Goal: Find specific page/section: Find specific page/section

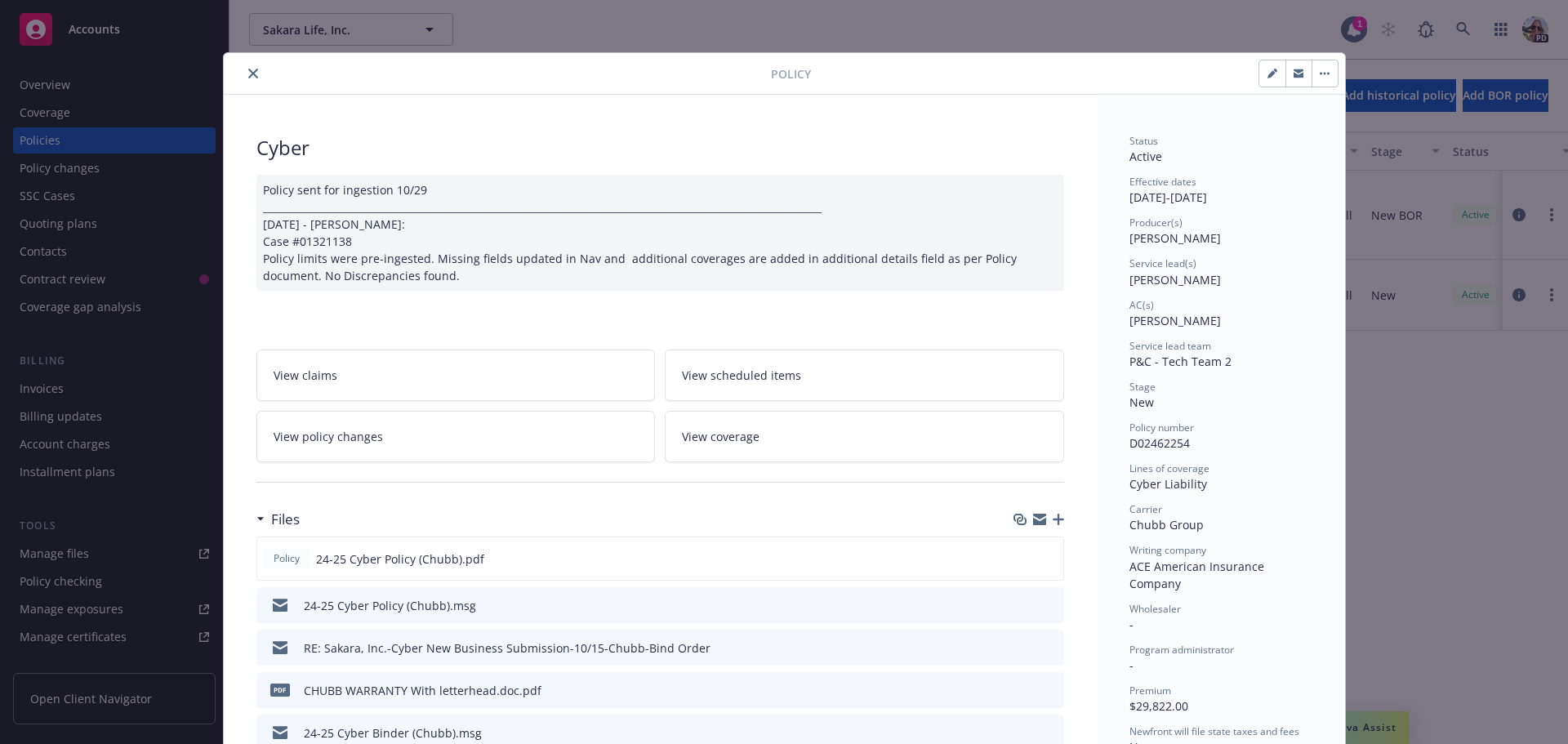
click at [249, 66] on button "close" at bounding box center [253, 73] width 19 height 19
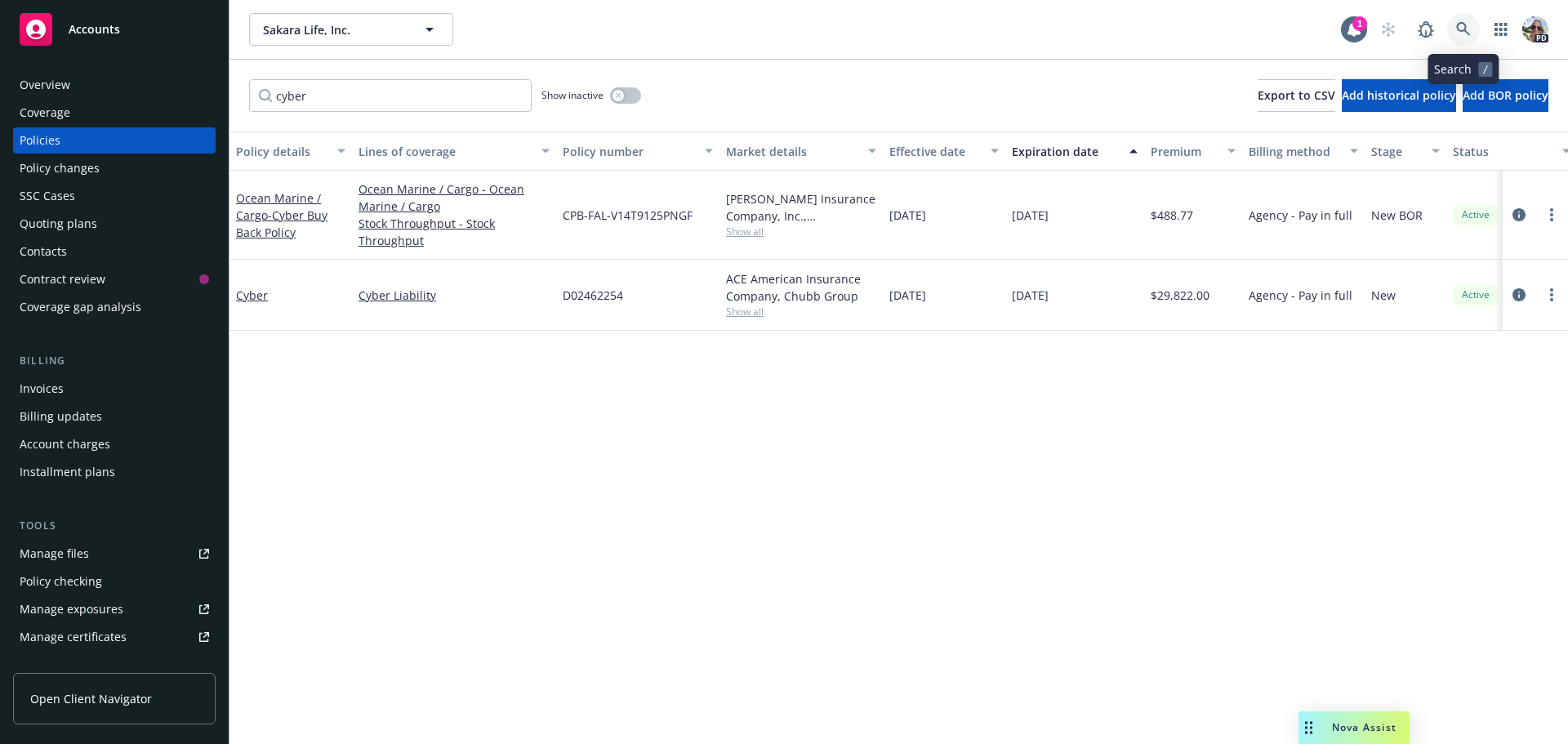
click at [1467, 30] on icon at bounding box center [1463, 30] width 15 height 15
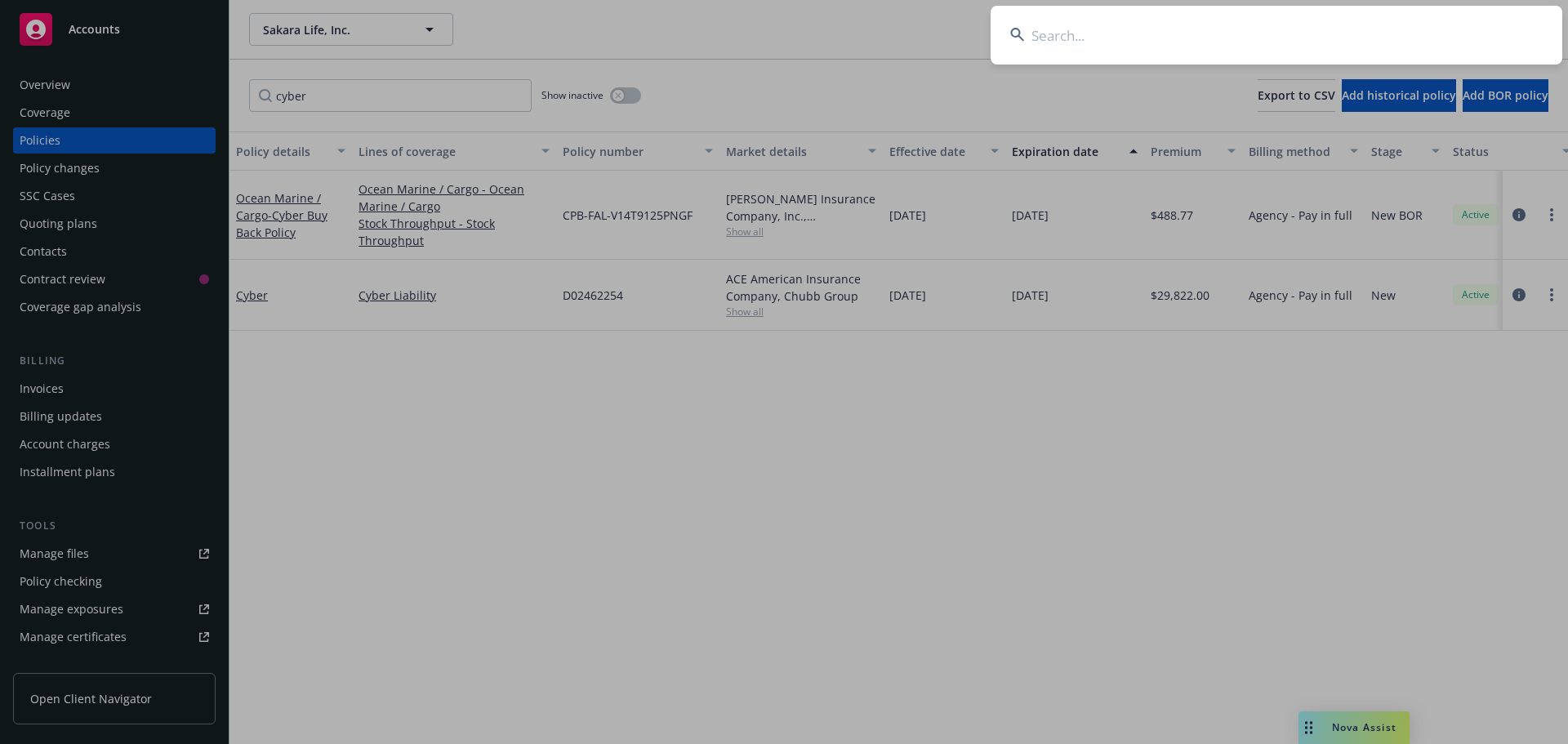
click at [1061, 34] on input at bounding box center [1276, 35] width 571 height 59
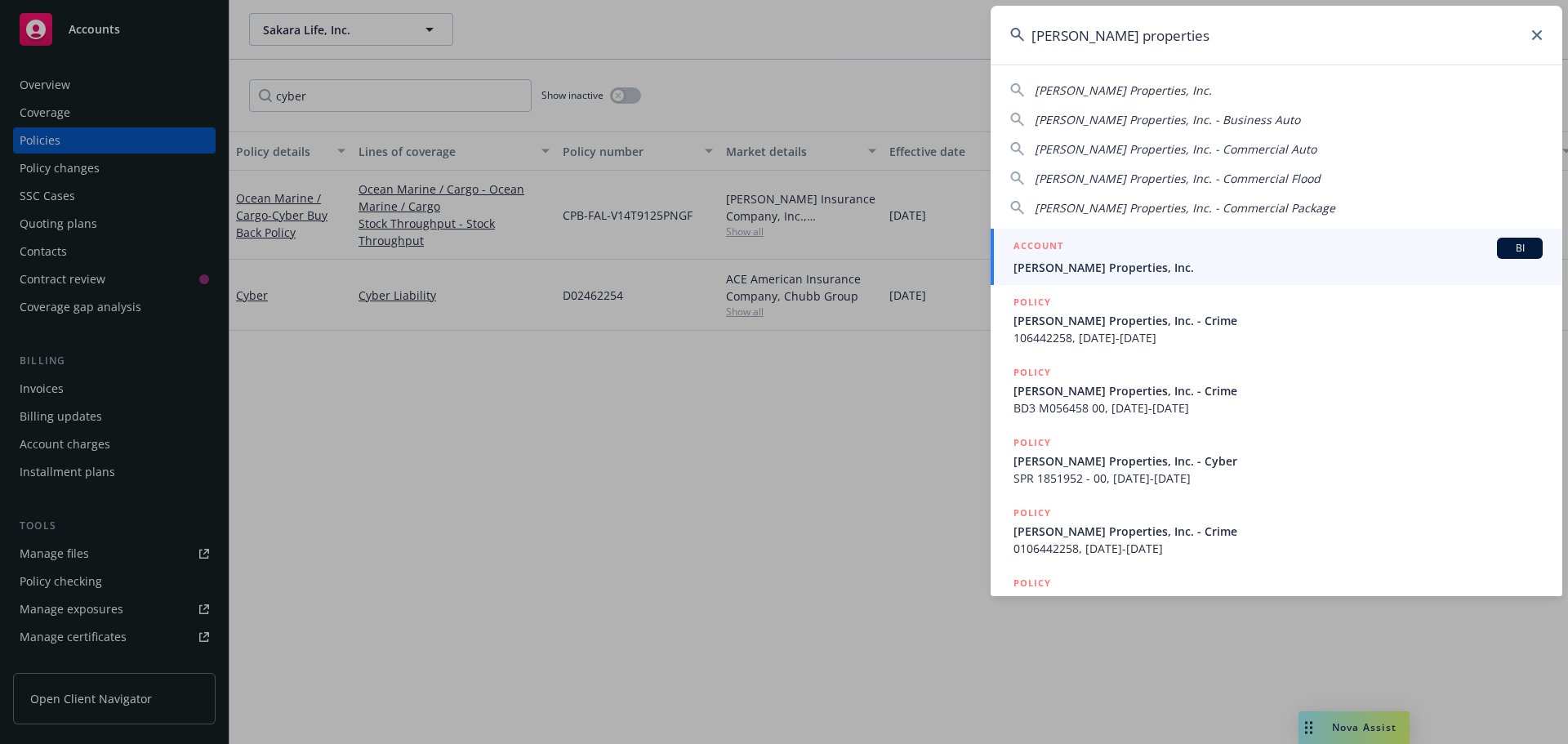
click at [1118, 93] on span "[PERSON_NAME] Properties, Inc." at bounding box center [1123, 90] width 177 height 16
type input "[PERSON_NAME] Properties, Inc."
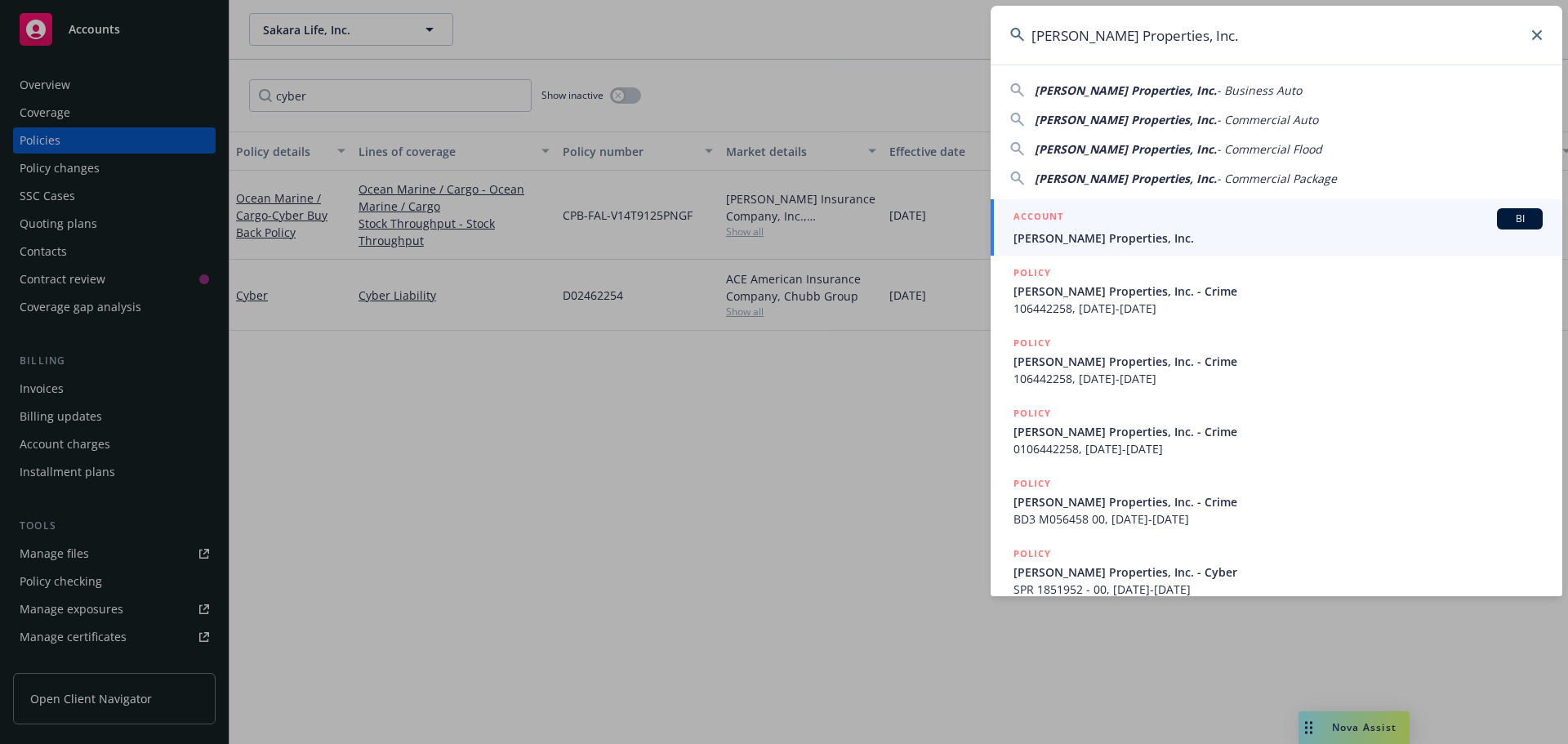
click at [1032, 238] on span "[PERSON_NAME] Properties, Inc." at bounding box center [1278, 238] width 529 height 18
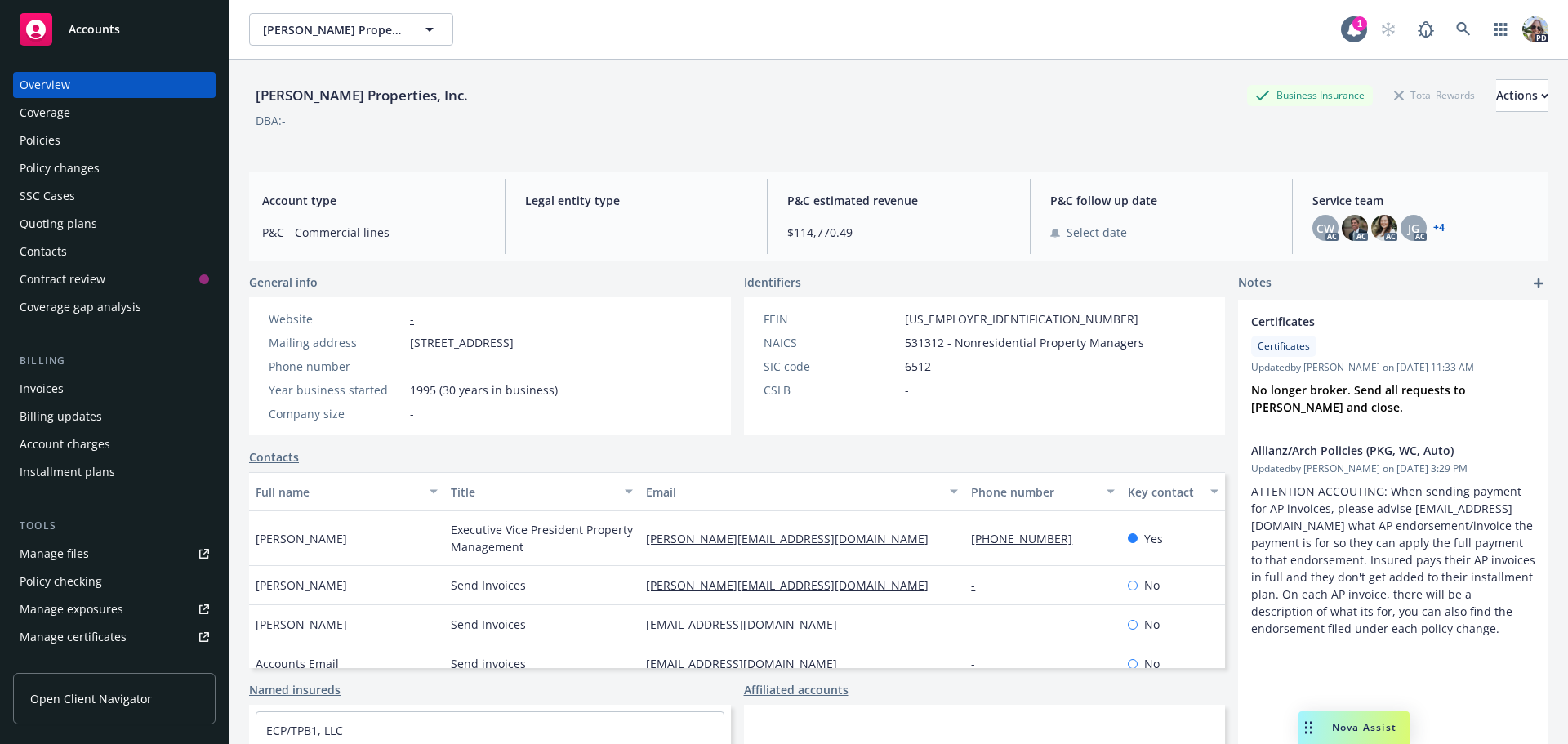
click at [54, 464] on div "Installment plans" at bounding box center [67, 472] width 95 height 26
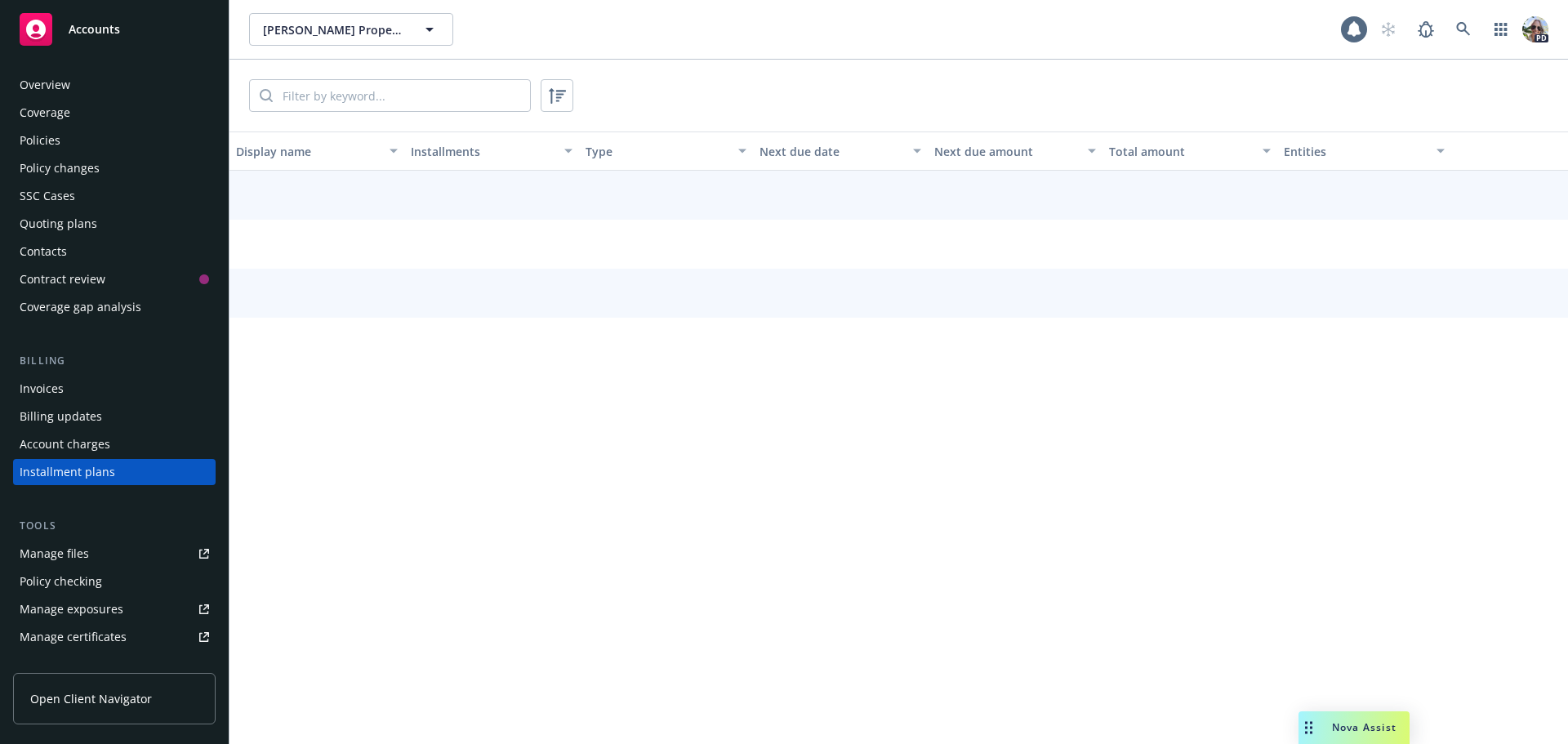
scroll to position [74, 0]
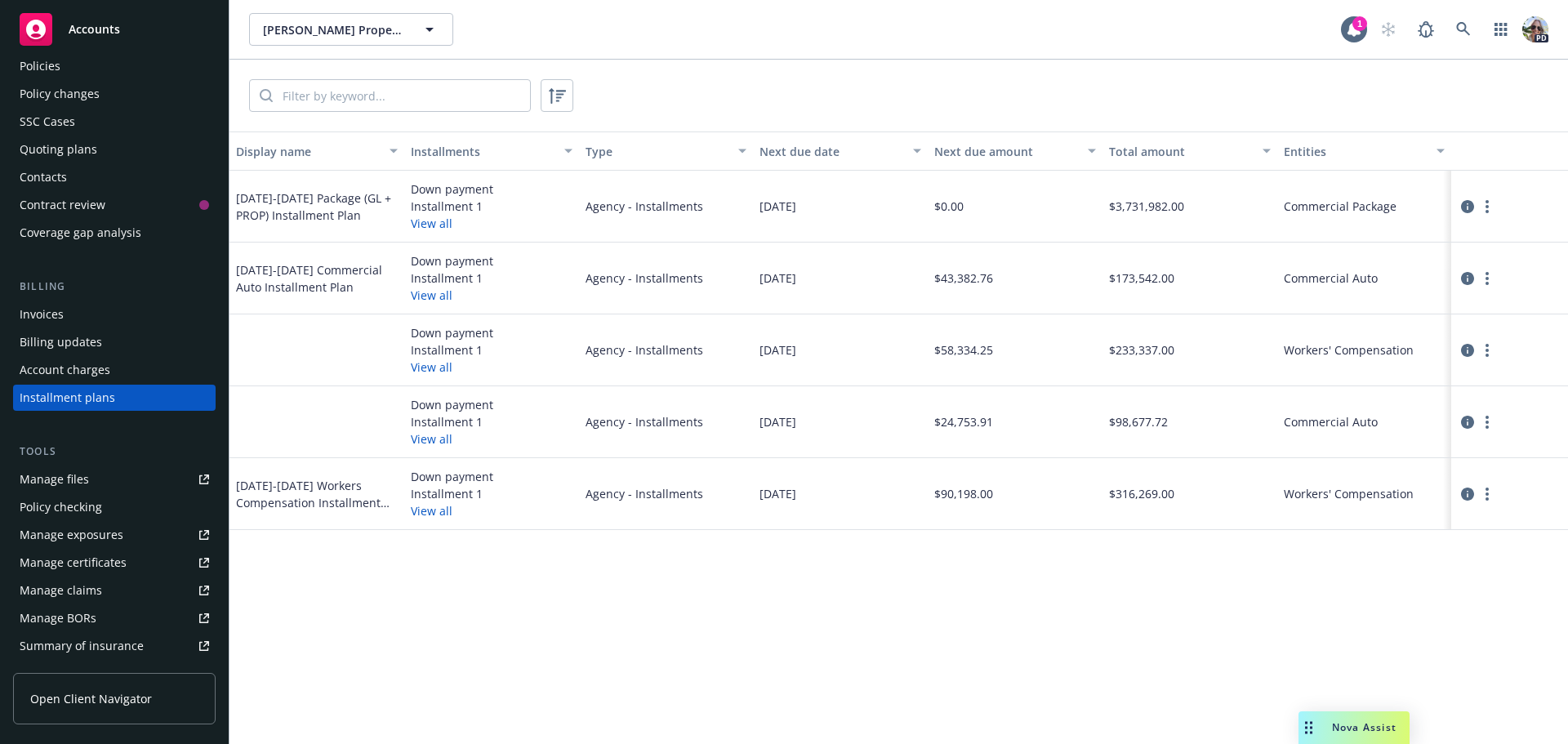
click at [45, 94] on div "Policy changes" at bounding box center [59, 93] width 80 height 26
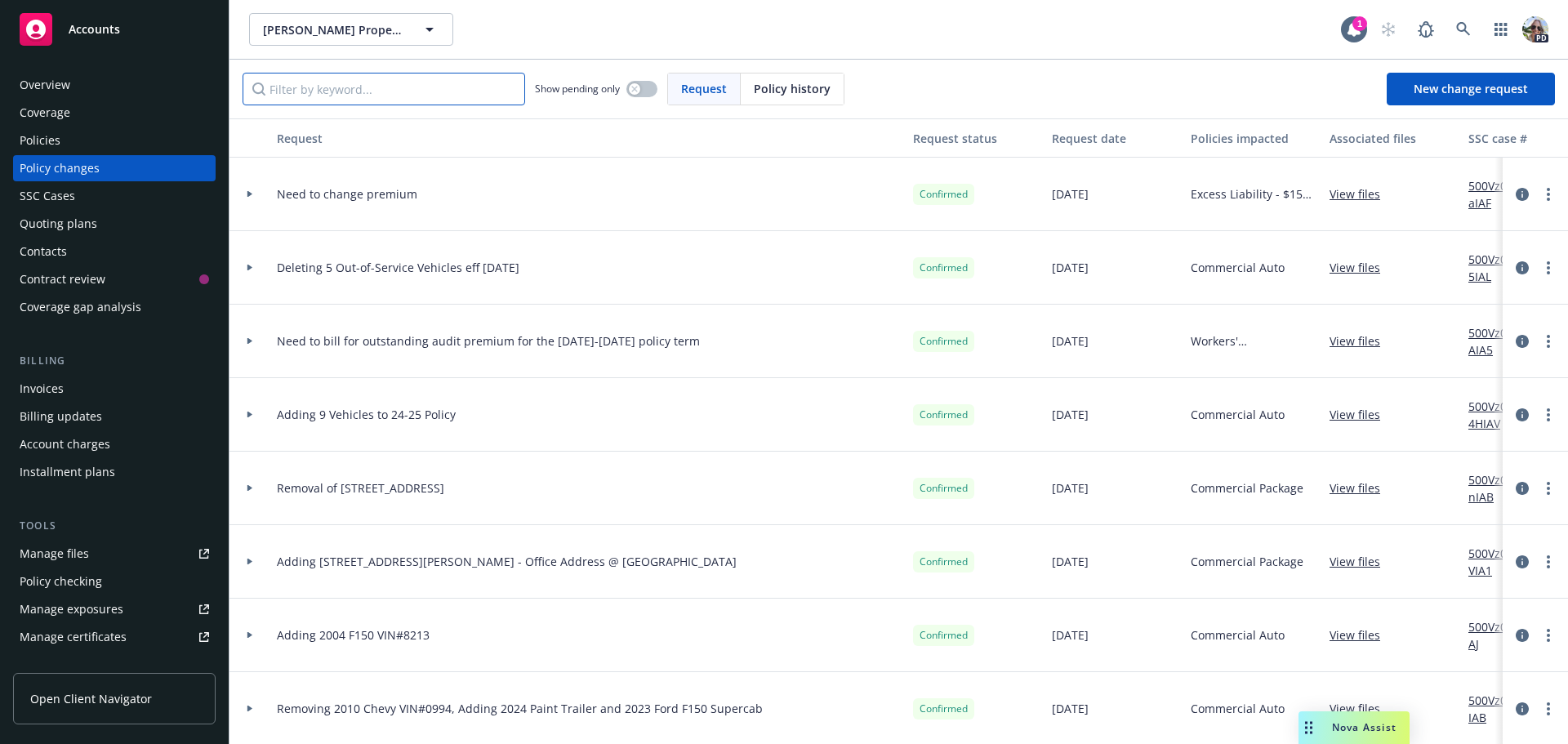
click at [356, 78] on input "Filter by keyword..." at bounding box center [383, 89] width 282 height 32
click at [28, 141] on div "Policies" at bounding box center [40, 141] width 41 height 26
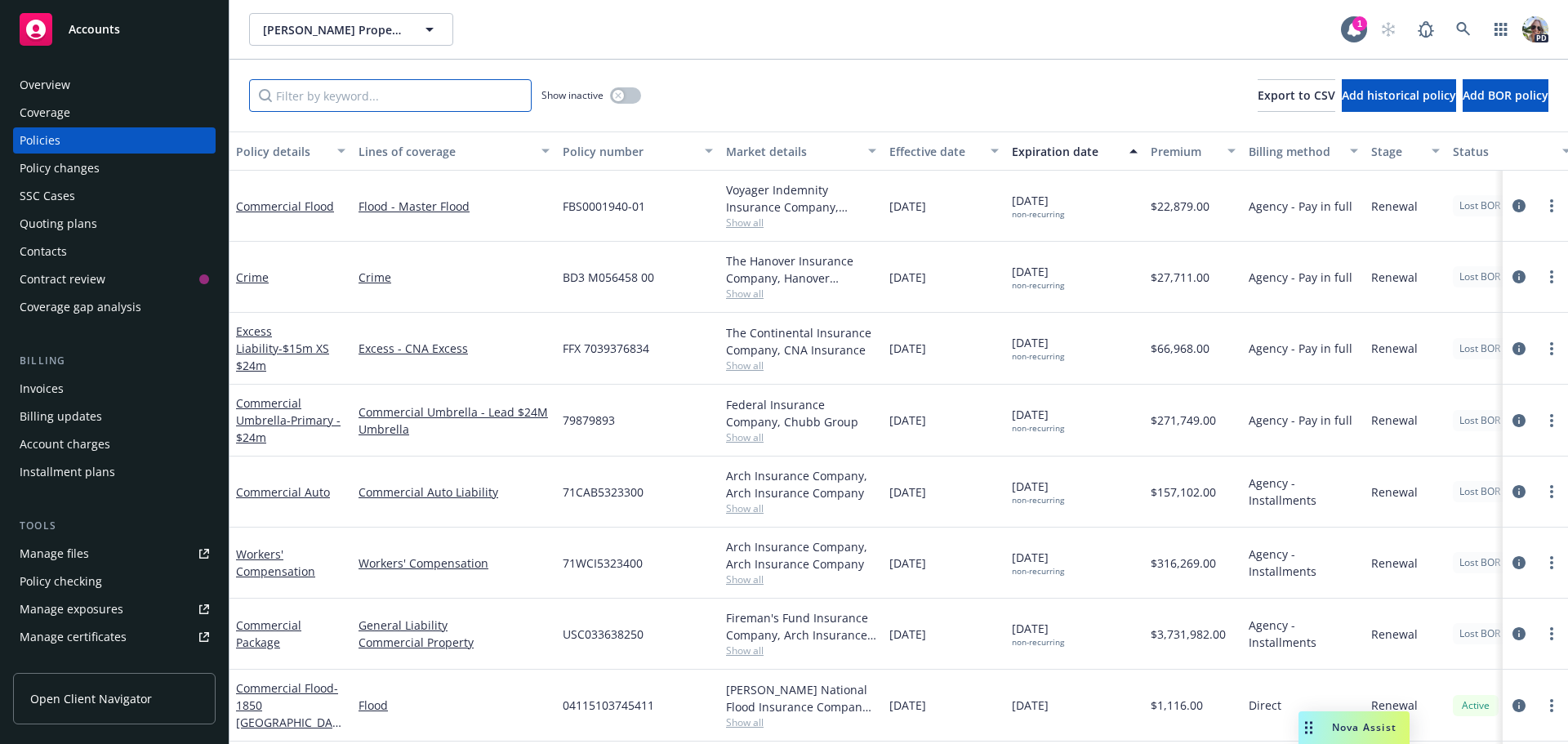
click at [312, 93] on input "Filter by keyword..." at bounding box center [390, 95] width 282 height 32
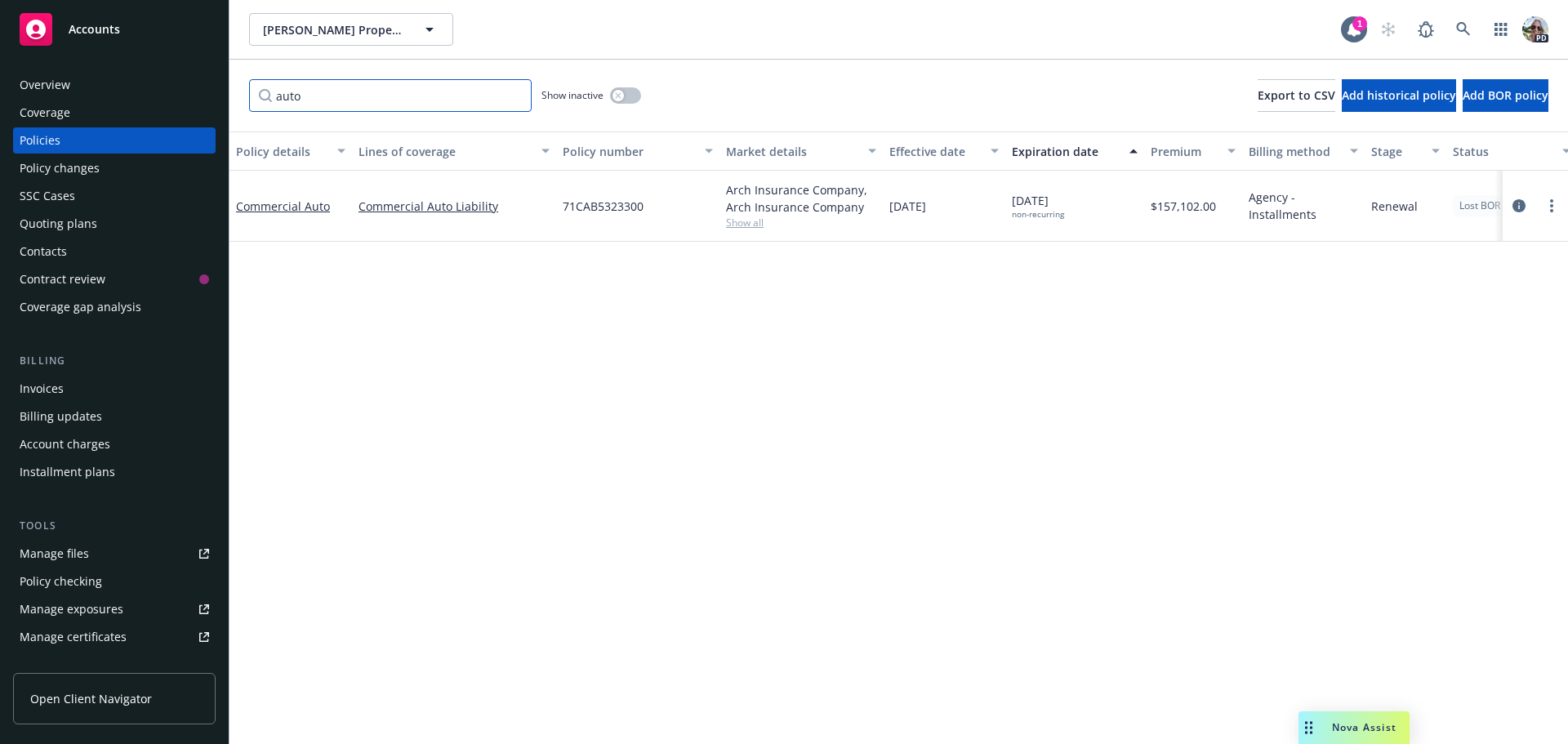
type input "auto"
click at [753, 222] on span "Show all" at bounding box center [801, 222] width 150 height 14
click at [66, 463] on div "Installment plans" at bounding box center [67, 472] width 95 height 26
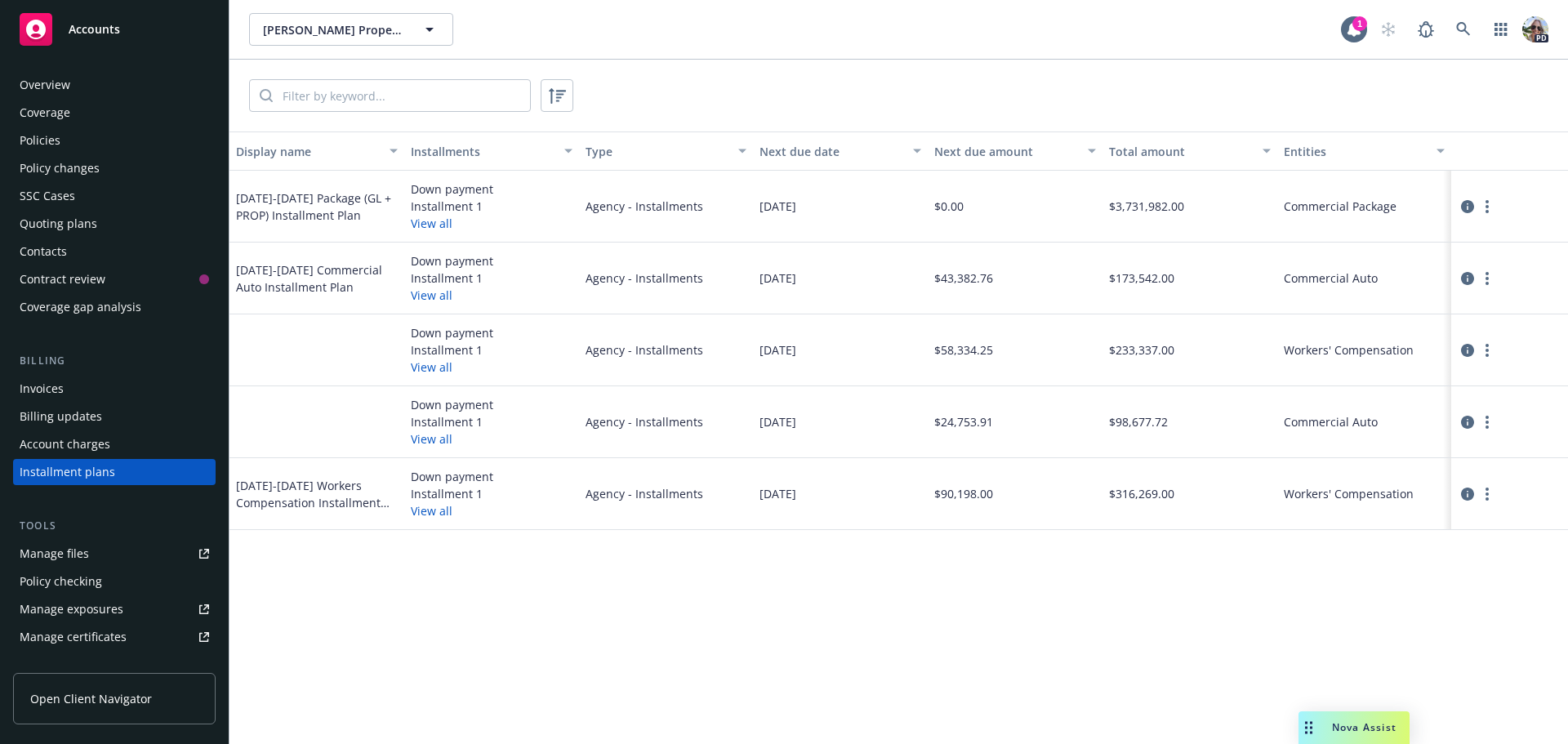
scroll to position [74, 0]
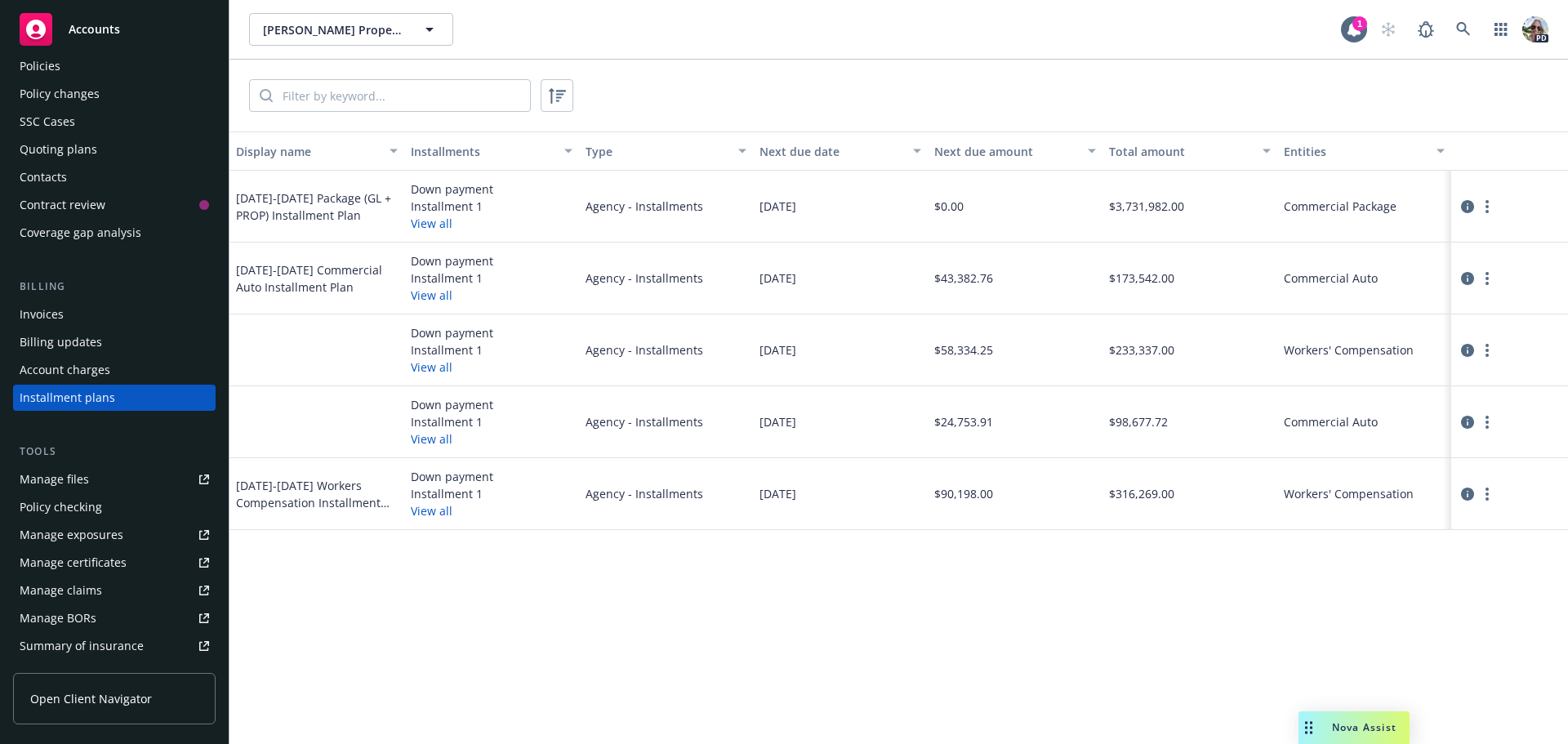
click at [62, 62] on div "Policies" at bounding box center [114, 66] width 190 height 26
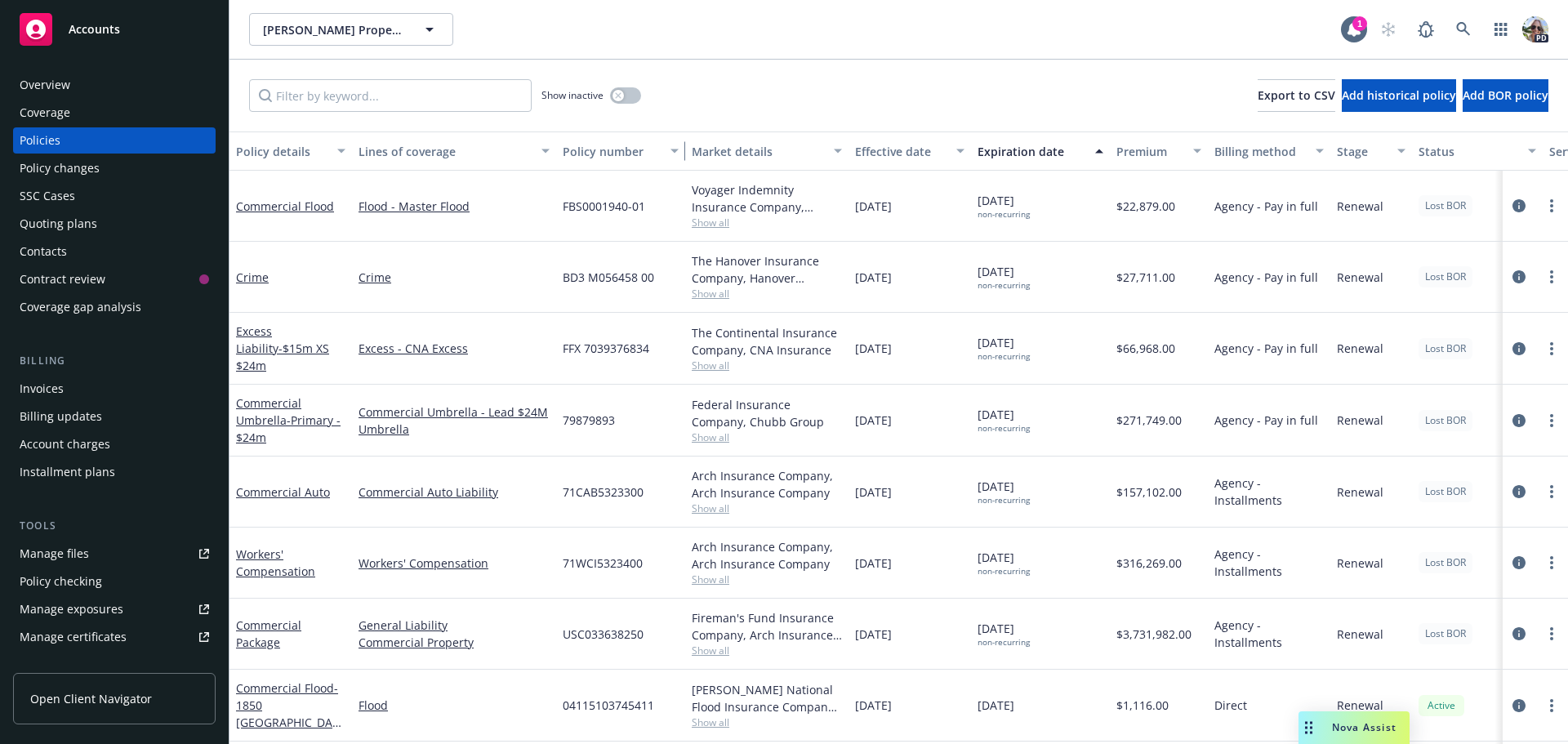
drag, startPoint x: 716, startPoint y: 157, endPoint x: 682, endPoint y: 158, distance: 34.0
click at [681, 158] on div "button" at bounding box center [677, 151] width 8 height 38
click at [34, 440] on div "Account charges" at bounding box center [65, 444] width 91 height 26
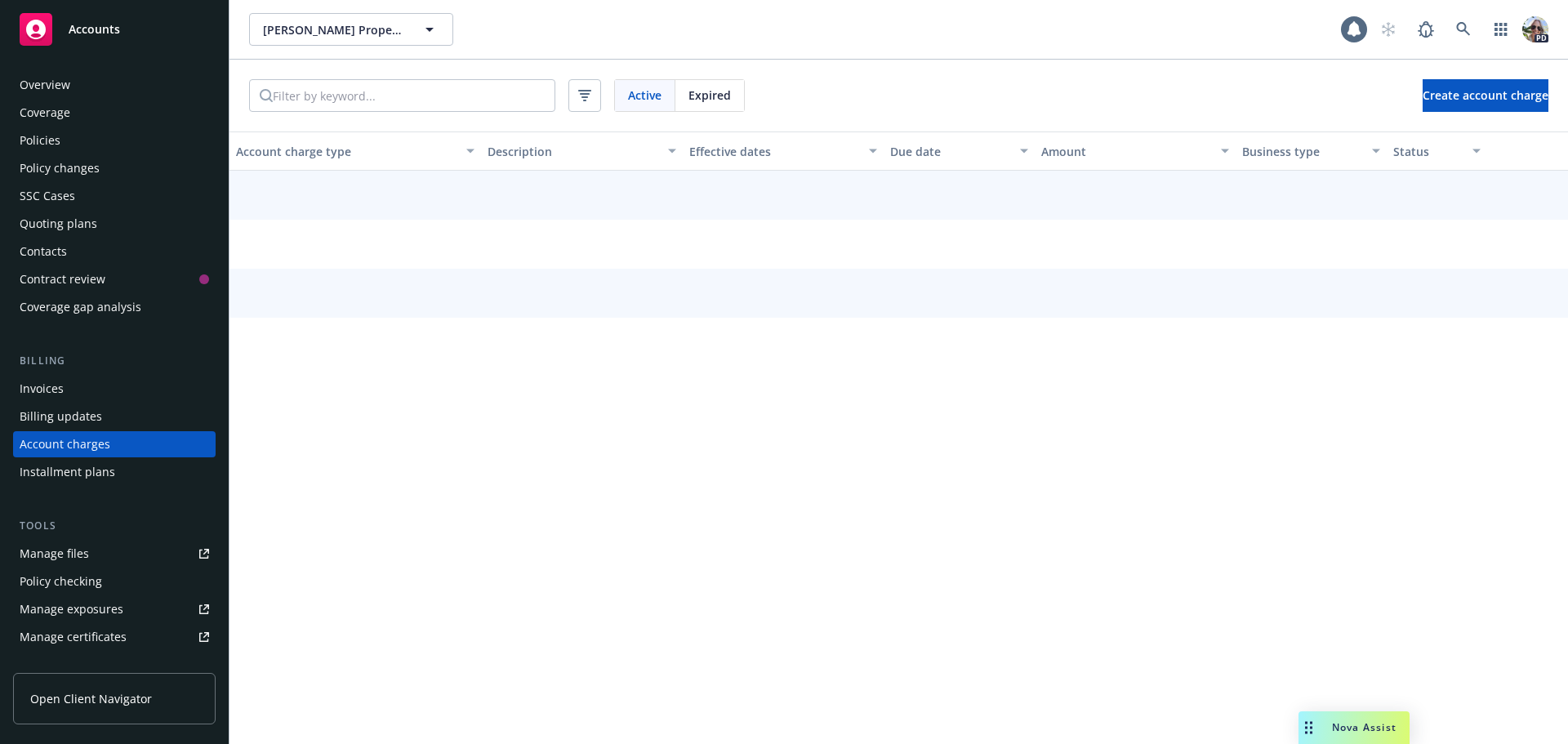
scroll to position [46, 0]
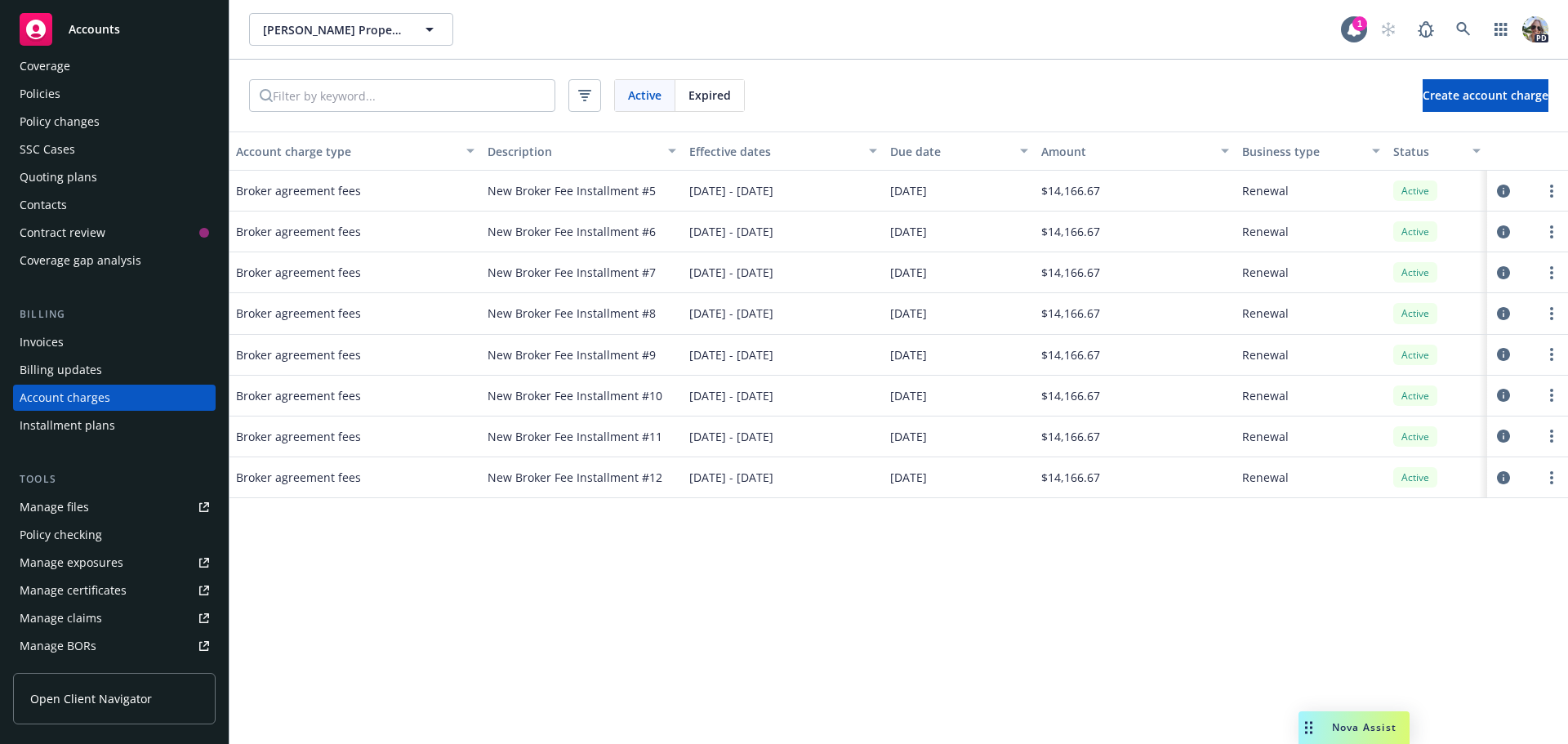
click at [41, 95] on div "Policies" at bounding box center [40, 93] width 41 height 26
